Goal: Task Accomplishment & Management: Complete application form

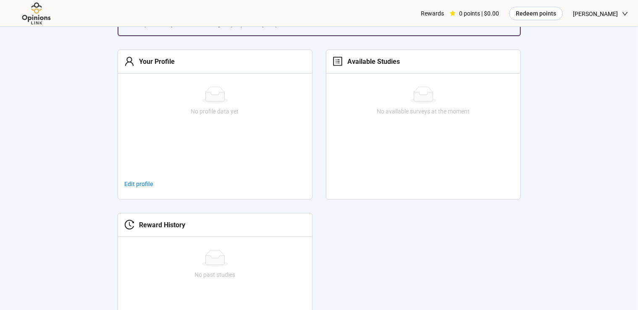
scroll to position [312, 0]
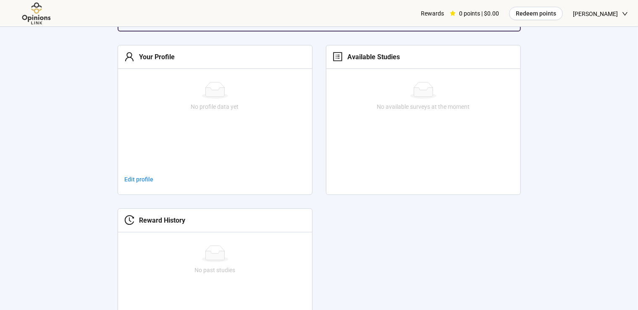
click at [138, 177] on span "Edit profile" at bounding box center [139, 179] width 29 height 9
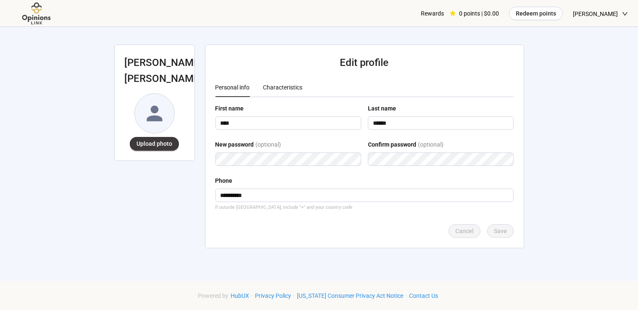
click at [285, 88] on div "Characteristics" at bounding box center [282, 87] width 39 height 9
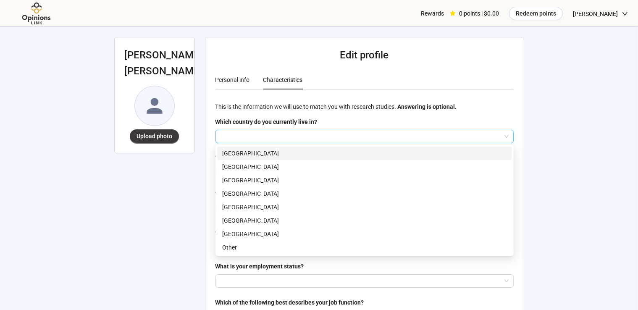
click at [323, 137] on input "search" at bounding box center [364, 136] width 288 height 13
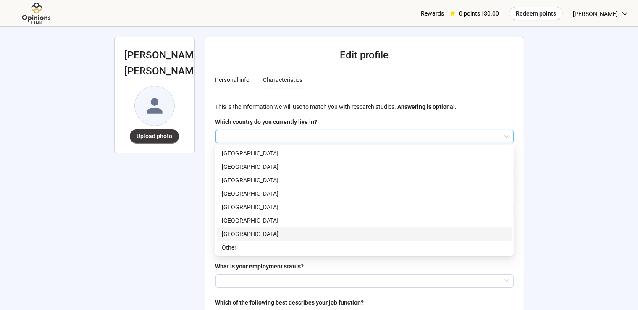
click at [250, 236] on p "[GEOGRAPHIC_DATA]" at bounding box center [364, 233] width 285 height 9
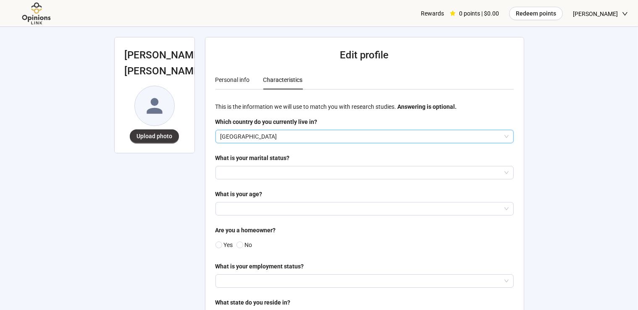
click at [272, 173] on input "search" at bounding box center [364, 172] width 288 height 13
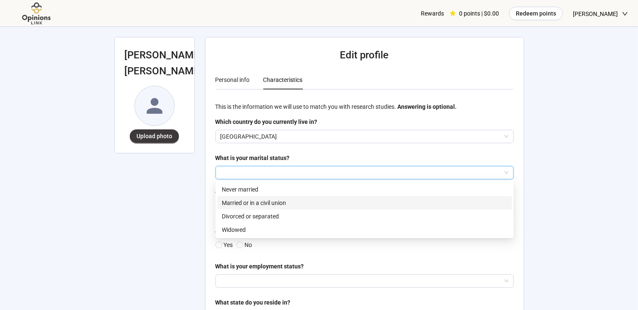
click at [262, 203] on p "Married or in a civil union" at bounding box center [364, 202] width 285 height 9
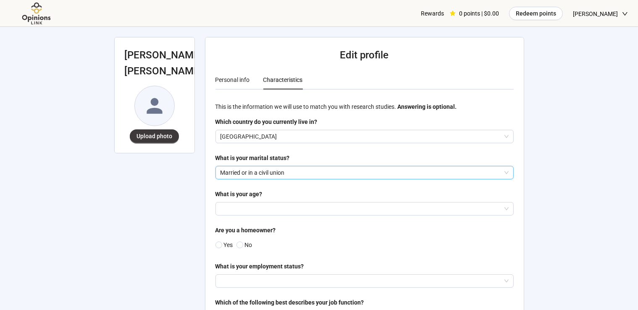
click at [263, 209] on input "search" at bounding box center [364, 208] width 288 height 13
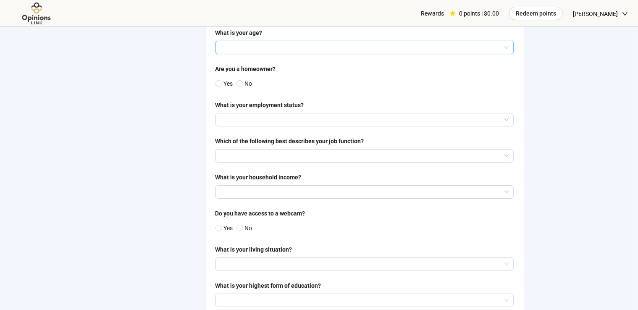
scroll to position [149, 0]
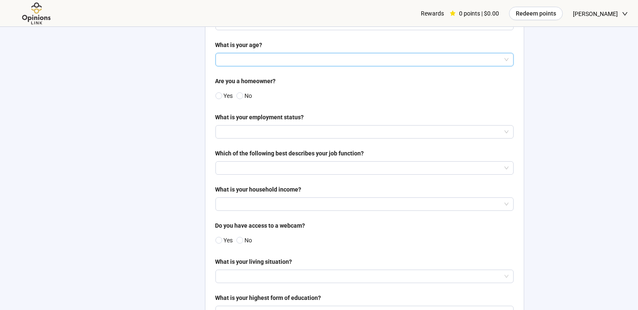
click at [506, 58] on input "search" at bounding box center [364, 59] width 288 height 13
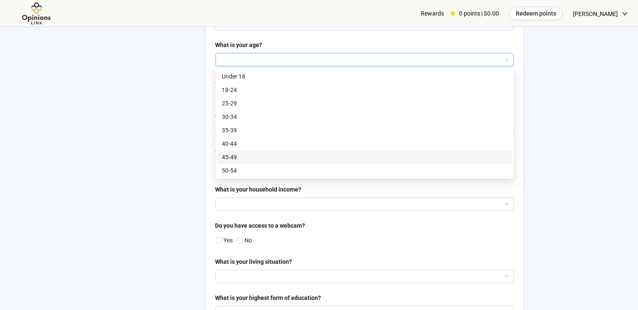
click at [422, 153] on p "45-49" at bounding box center [364, 156] width 285 height 9
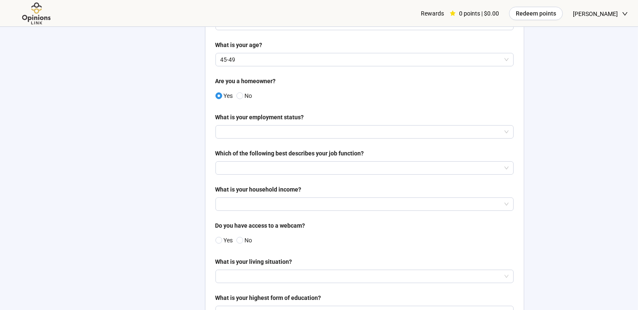
click at [242, 135] on input "search" at bounding box center [364, 132] width 288 height 13
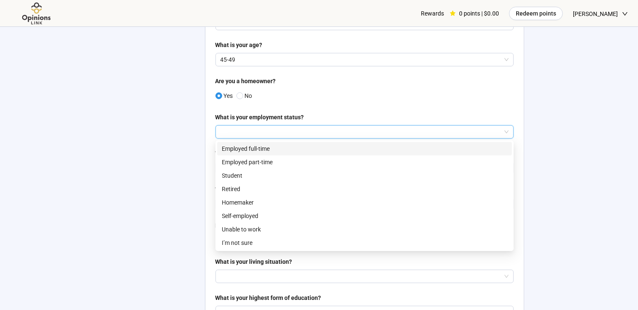
click at [243, 147] on p "Employed full-time" at bounding box center [364, 148] width 285 height 9
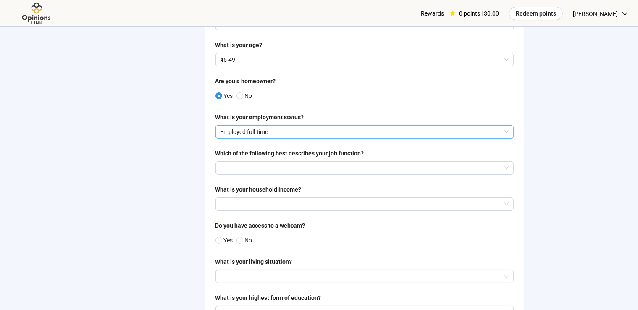
click at [248, 170] on input "search" at bounding box center [364, 168] width 288 height 13
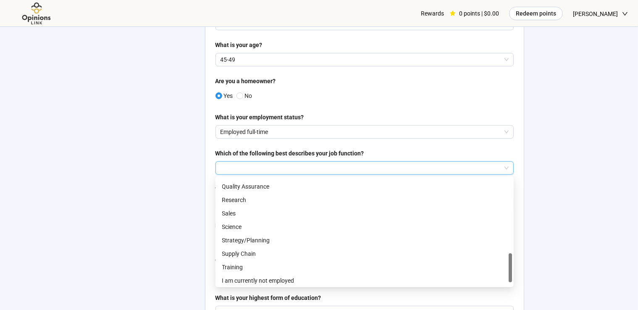
scroll to position [390, 0]
drag, startPoint x: 510, startPoint y: 188, endPoint x: 507, endPoint y: 274, distance: 86.5
click at [507, 274] on div "Purchasing Quality Assurance Research Sales Science Strategy/Planning Supply Ch…" at bounding box center [364, 231] width 295 height 107
click at [254, 262] on p "Training" at bounding box center [364, 265] width 285 height 9
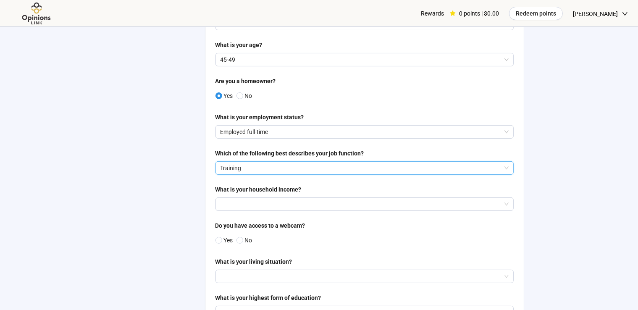
click at [276, 204] on input "search" at bounding box center [364, 204] width 288 height 13
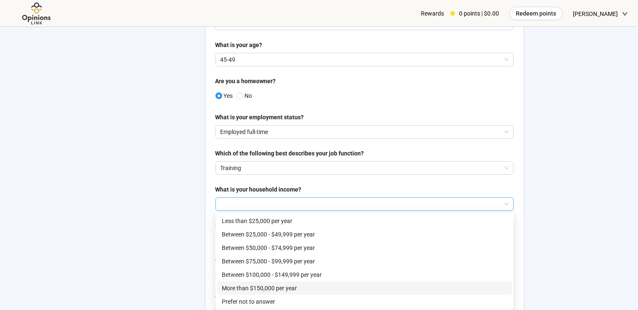
click at [353, 289] on p "More than $150,000 per year" at bounding box center [364, 287] width 285 height 9
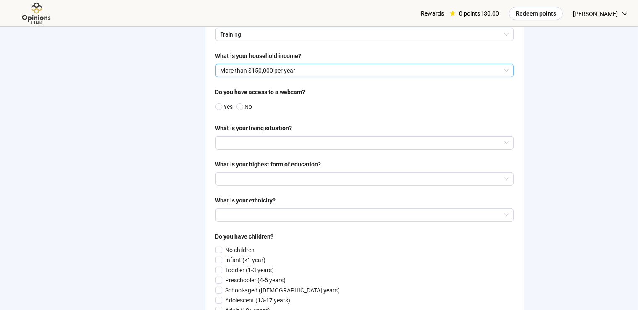
scroll to position [290, 0]
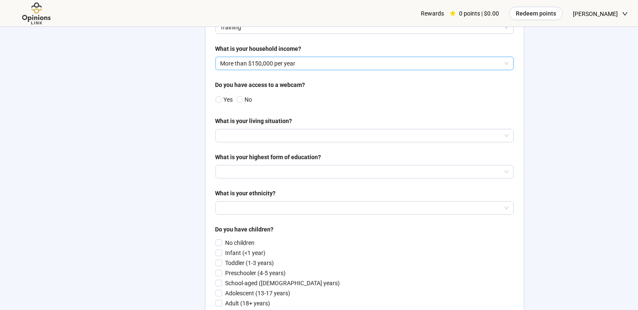
click at [224, 98] on p "Yes" at bounding box center [228, 99] width 9 height 9
click at [239, 133] on input "search" at bounding box center [364, 135] width 288 height 13
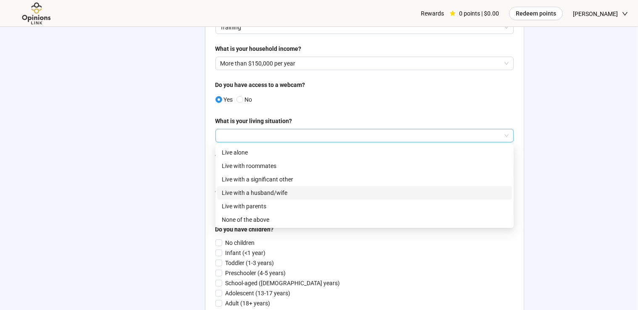
click at [266, 194] on p "Live with a husband/wife" at bounding box center [364, 192] width 285 height 9
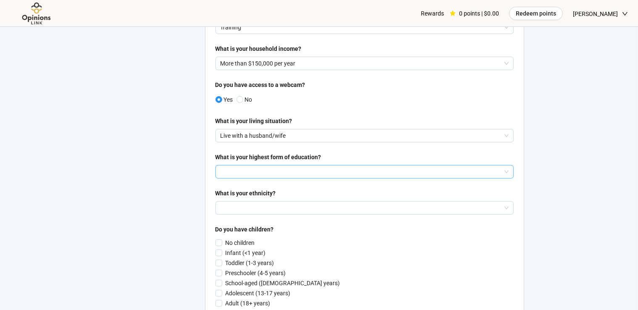
click at [317, 170] on input "search" at bounding box center [364, 171] width 288 height 13
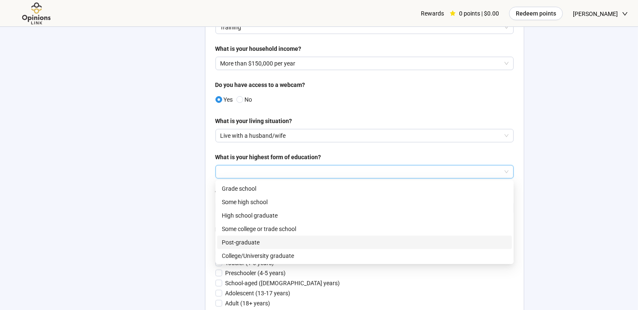
click at [284, 241] on p "Post-graduate" at bounding box center [364, 242] width 285 height 9
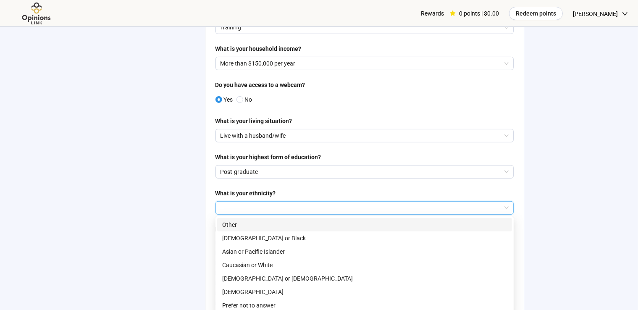
click at [310, 207] on input "search" at bounding box center [364, 208] width 288 height 13
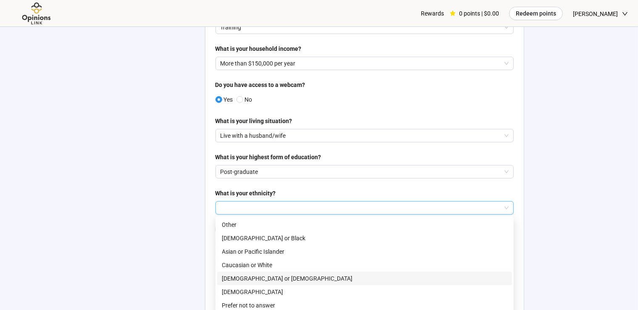
click at [294, 274] on p "[DEMOGRAPHIC_DATA] or [DEMOGRAPHIC_DATA]" at bounding box center [364, 278] width 285 height 9
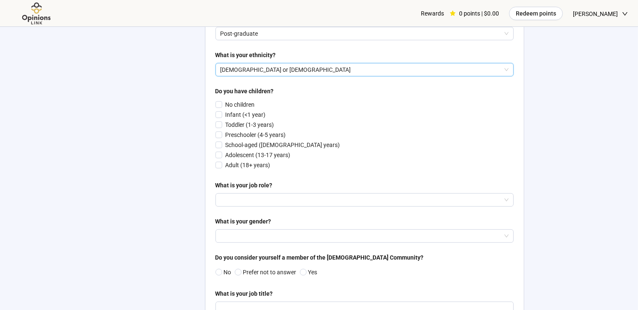
scroll to position [437, 0]
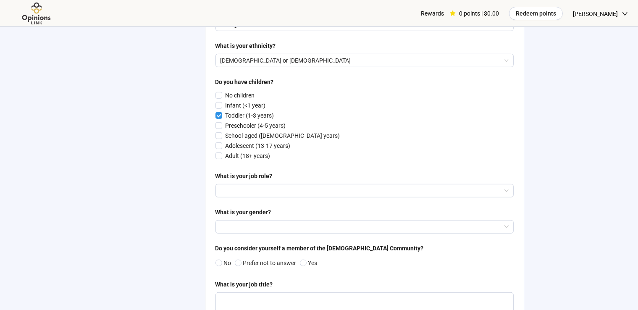
click at [219, 142] on span at bounding box center [218, 145] width 7 height 7
click at [248, 186] on input "search" at bounding box center [364, 190] width 288 height 13
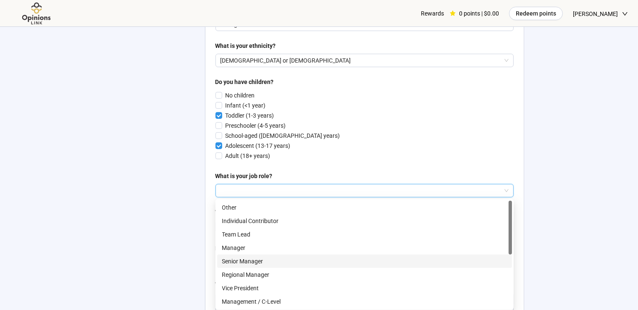
click at [313, 260] on p "Senior Manager" at bounding box center [364, 261] width 285 height 9
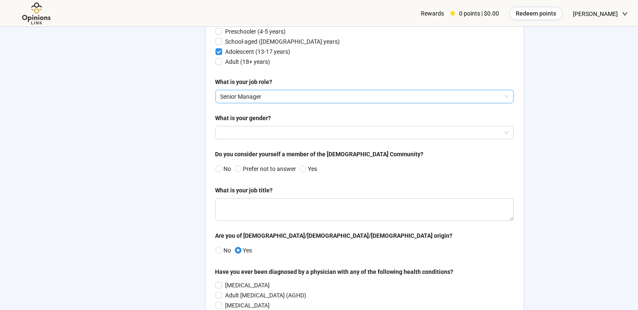
scroll to position [536, 0]
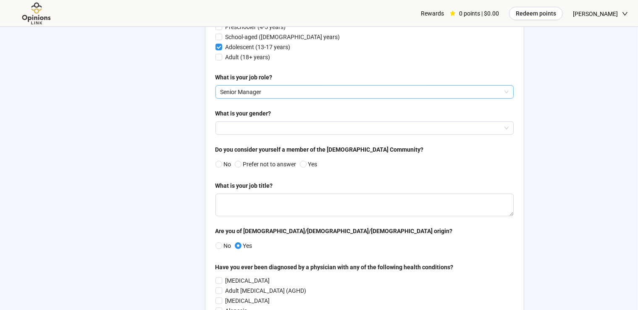
click at [495, 123] on input "search" at bounding box center [364, 128] width 288 height 13
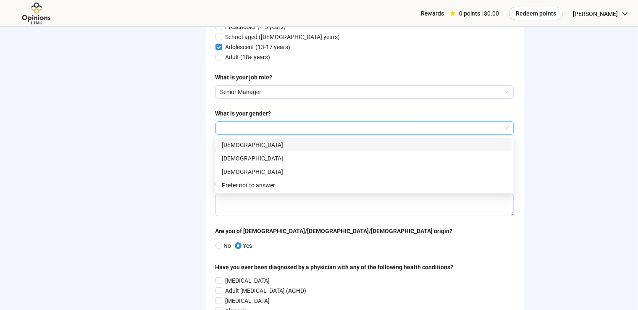
click at [393, 146] on p "[DEMOGRAPHIC_DATA]" at bounding box center [364, 144] width 285 height 9
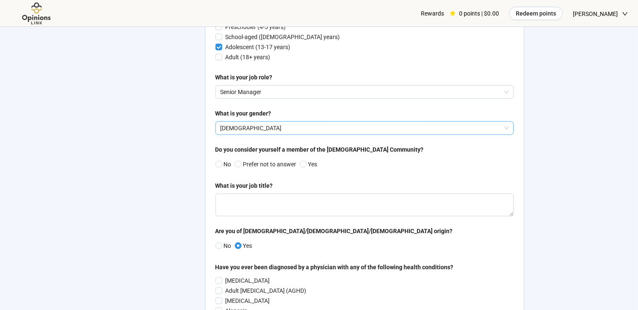
click at [216, 167] on span at bounding box center [218, 164] width 7 height 7
click at [274, 195] on textarea at bounding box center [364, 205] width 298 height 23
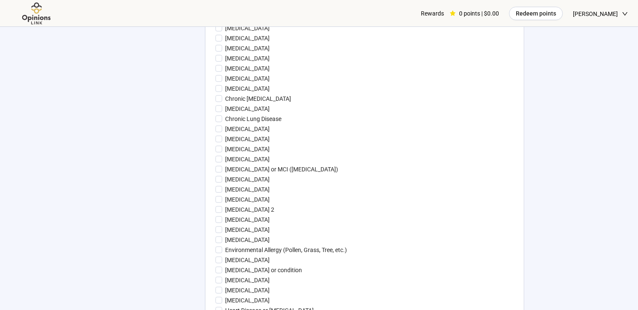
scroll to position [901, 0]
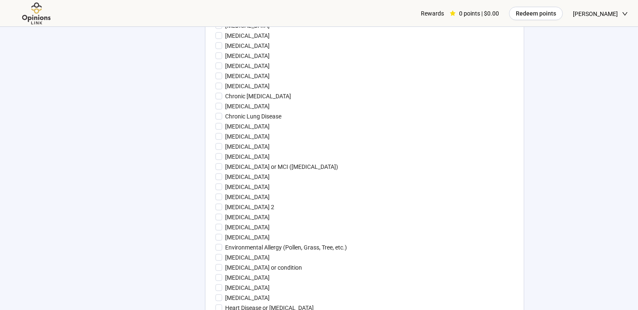
type textarea "**********"
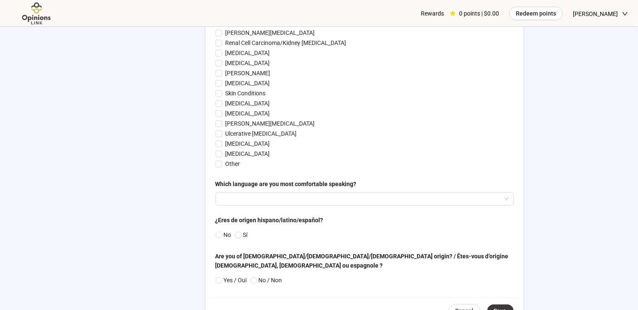
scroll to position [1578, 0]
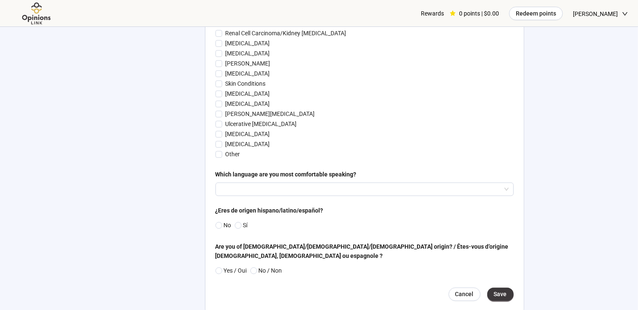
click at [316, 183] on input "search" at bounding box center [364, 189] width 288 height 13
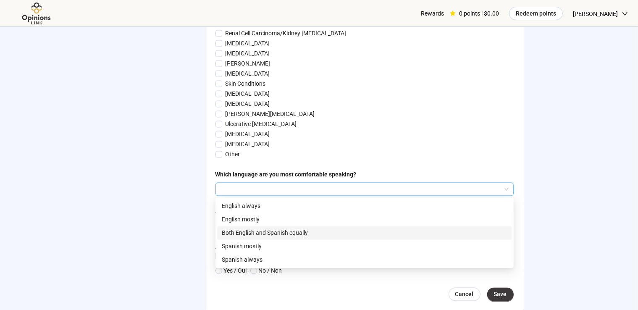
click at [277, 231] on p "Both English and Spanish equally" at bounding box center [364, 232] width 285 height 9
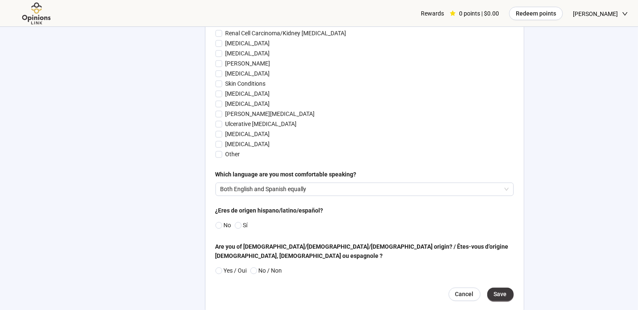
click at [236, 224] on span at bounding box center [238, 225] width 7 height 7
click at [502, 290] on span "Save" at bounding box center [500, 294] width 13 height 9
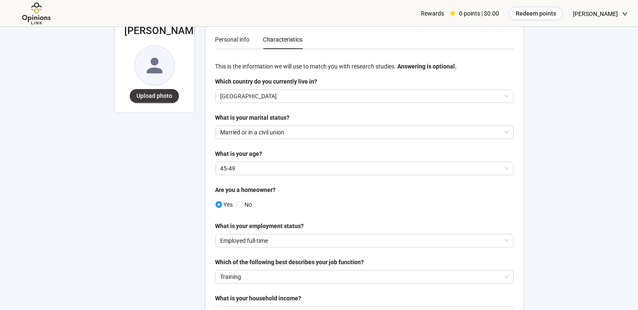
scroll to position [0, 0]
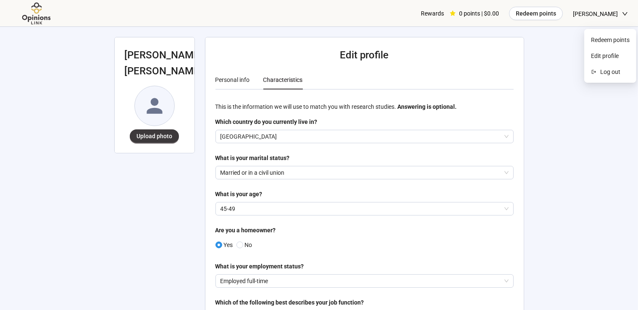
click at [595, 14] on span "[PERSON_NAME]" at bounding box center [595, 13] width 45 height 27
click at [39, 17] on img at bounding box center [36, 13] width 53 height 23
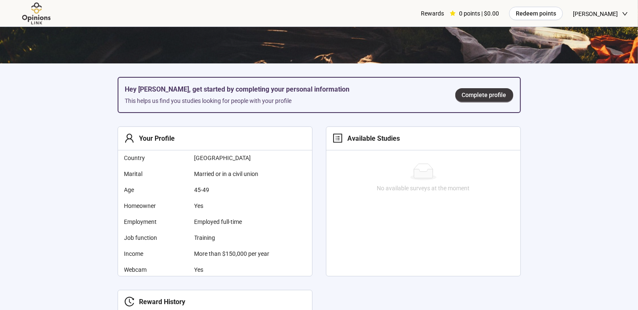
scroll to position [237, 0]
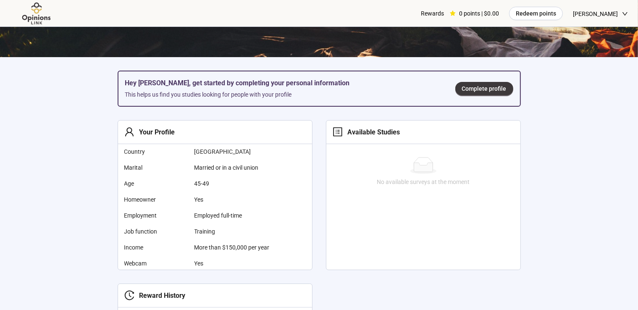
click at [482, 87] on span "Complete profile" at bounding box center [484, 88] width 45 height 9
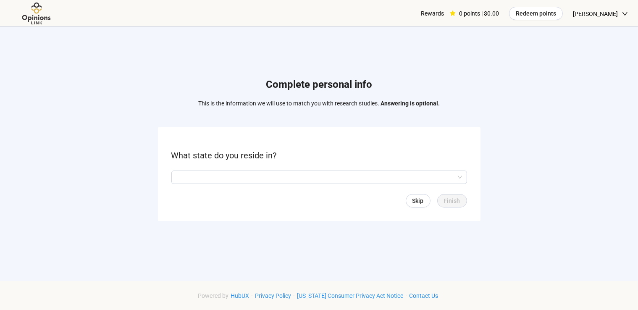
click at [411, 178] on input "search" at bounding box center [318, 177] width 285 height 13
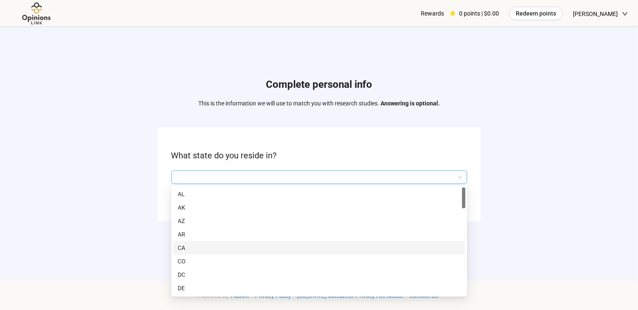
click at [325, 244] on p "CA" at bounding box center [319, 247] width 282 height 9
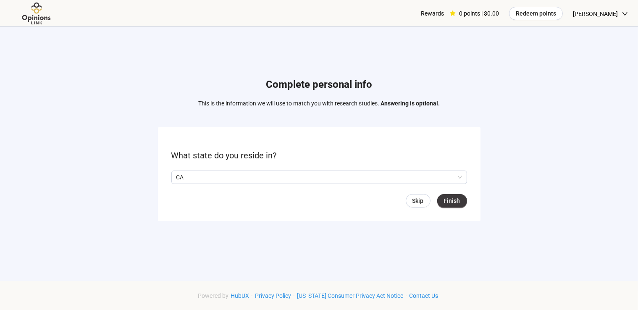
click at [454, 202] on span "Finish" at bounding box center [452, 200] width 16 height 9
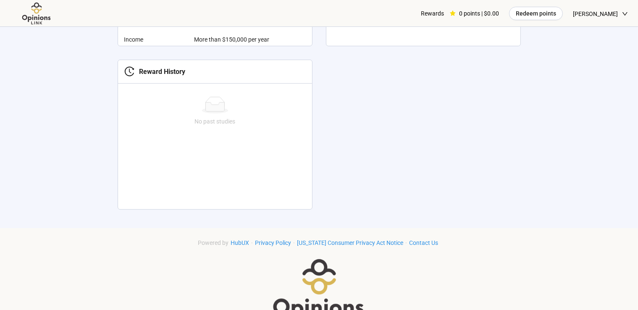
scroll to position [445, 0]
